Goal: Task Accomplishment & Management: Use online tool/utility

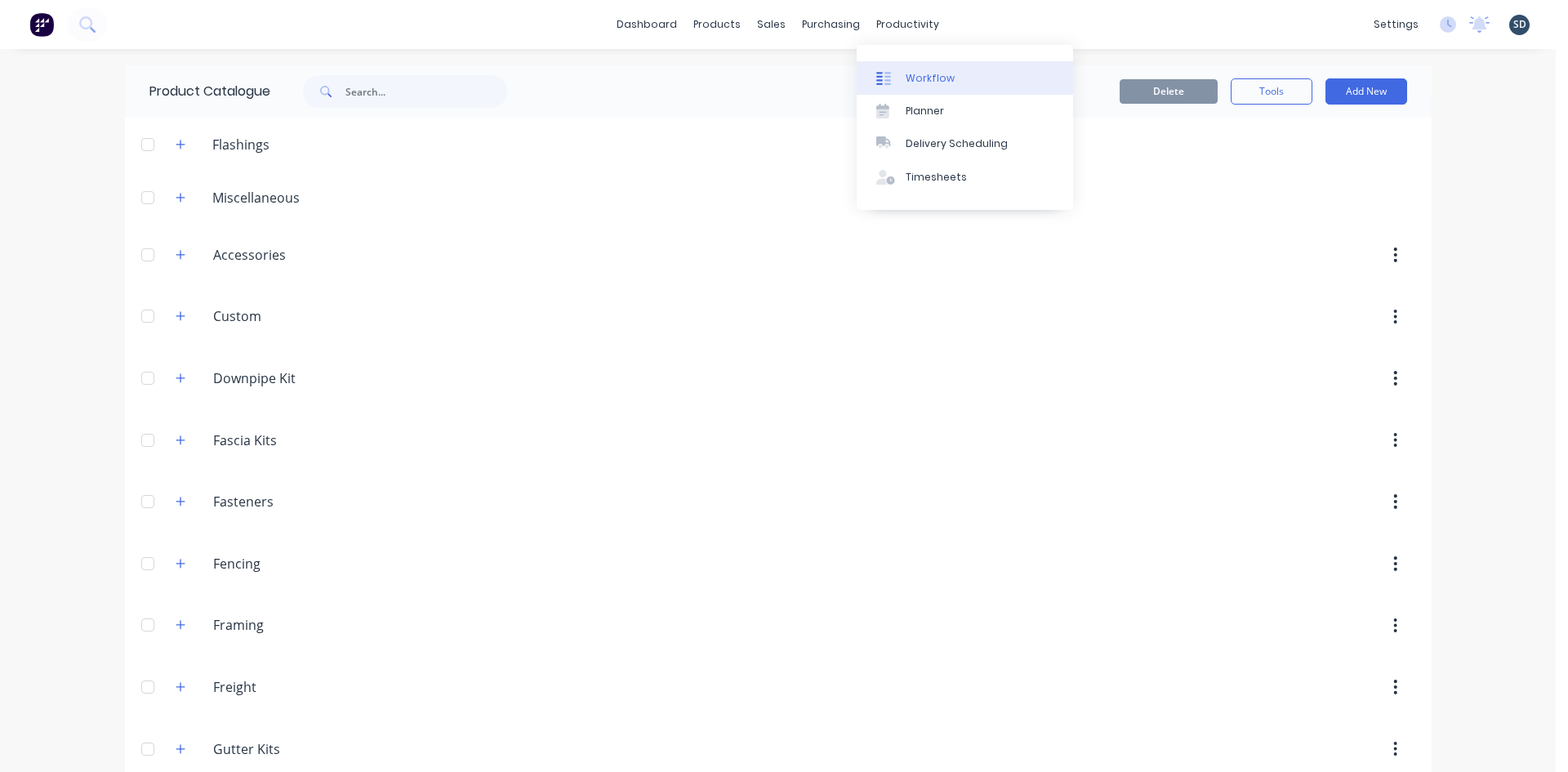
click at [919, 77] on div "Workflow" at bounding box center [930, 78] width 49 height 15
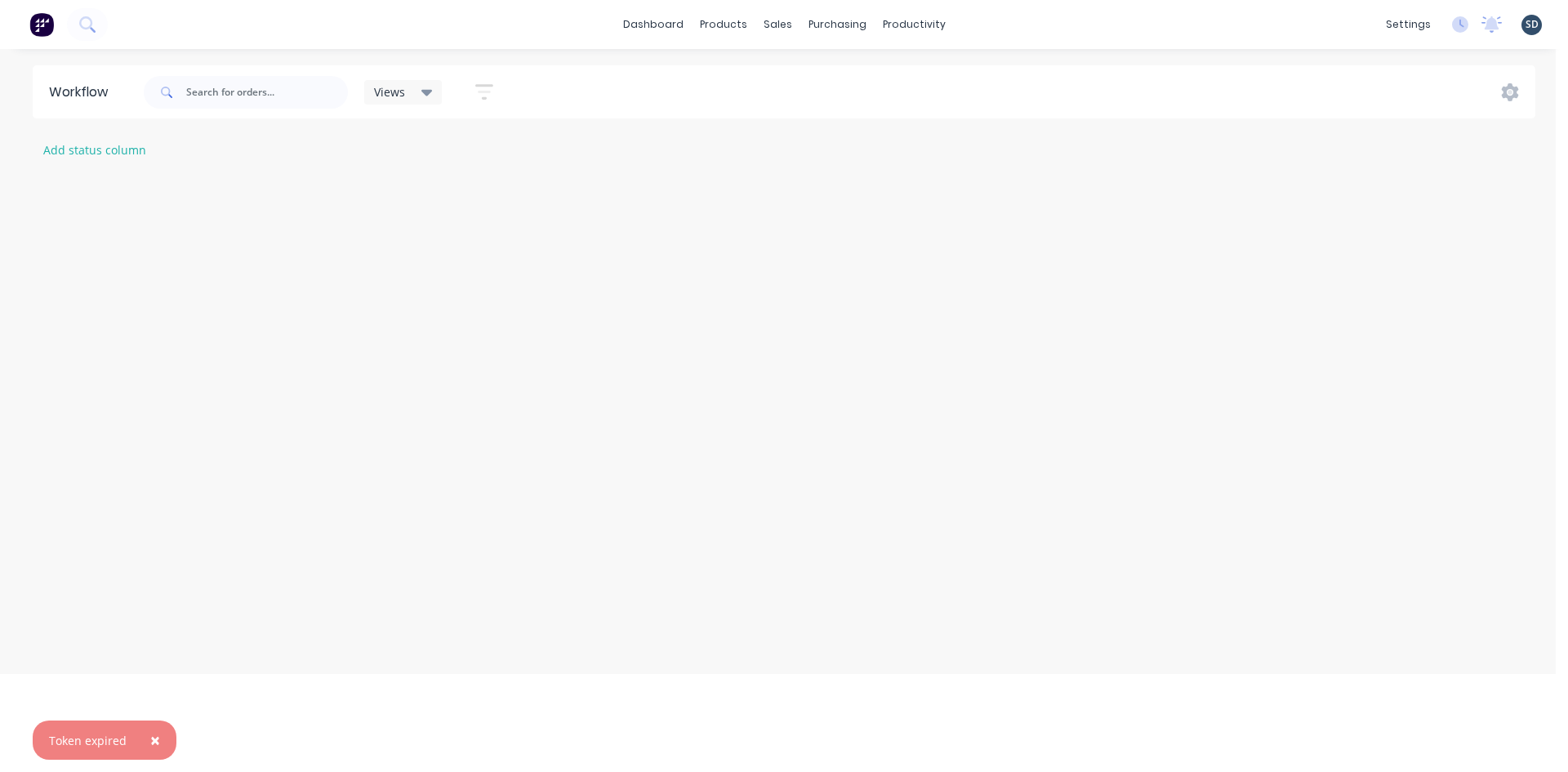
click at [1006, 27] on div "dashboard products sales purchasing productivity dashboard products Product Cat…" at bounding box center [784, 25] width 1568 height 49
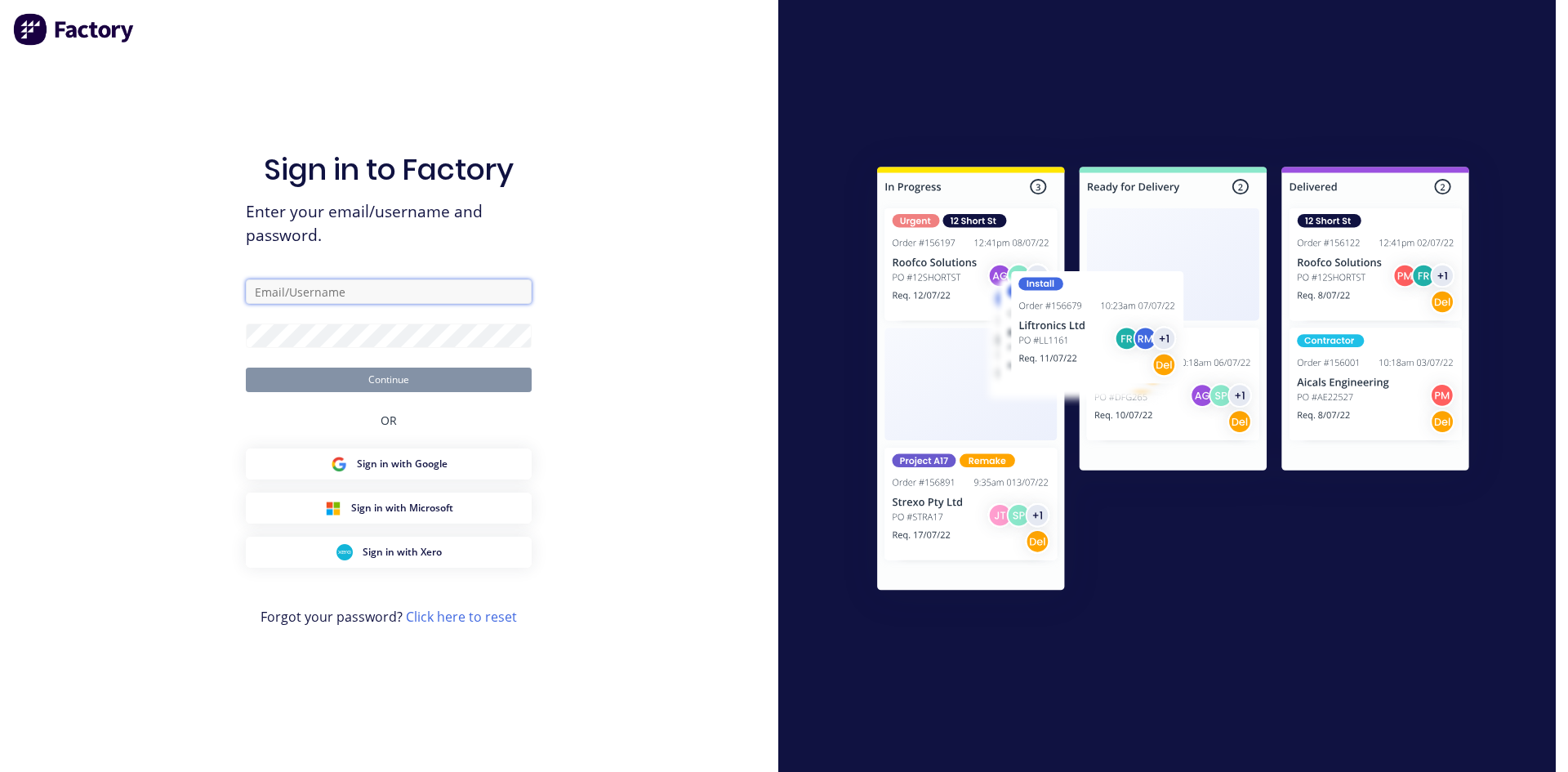
click at [326, 285] on input "text" at bounding box center [388, 292] width 286 height 25
type input "[PERSON_NAME][EMAIL_ADDRESS][DOMAIN_NAME]"
click at [366, 378] on button "Continue" at bounding box center [388, 380] width 286 height 25
